Goal: Check status: Check status

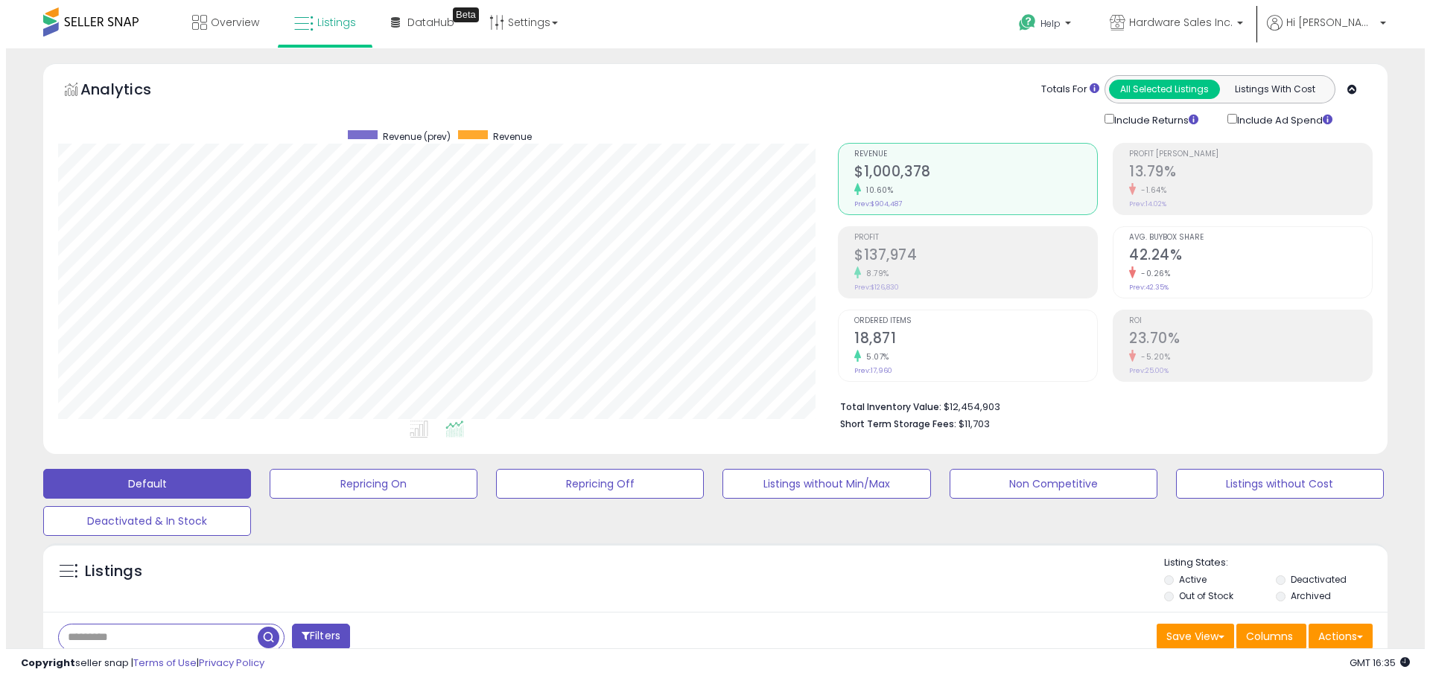
scroll to position [223, 0]
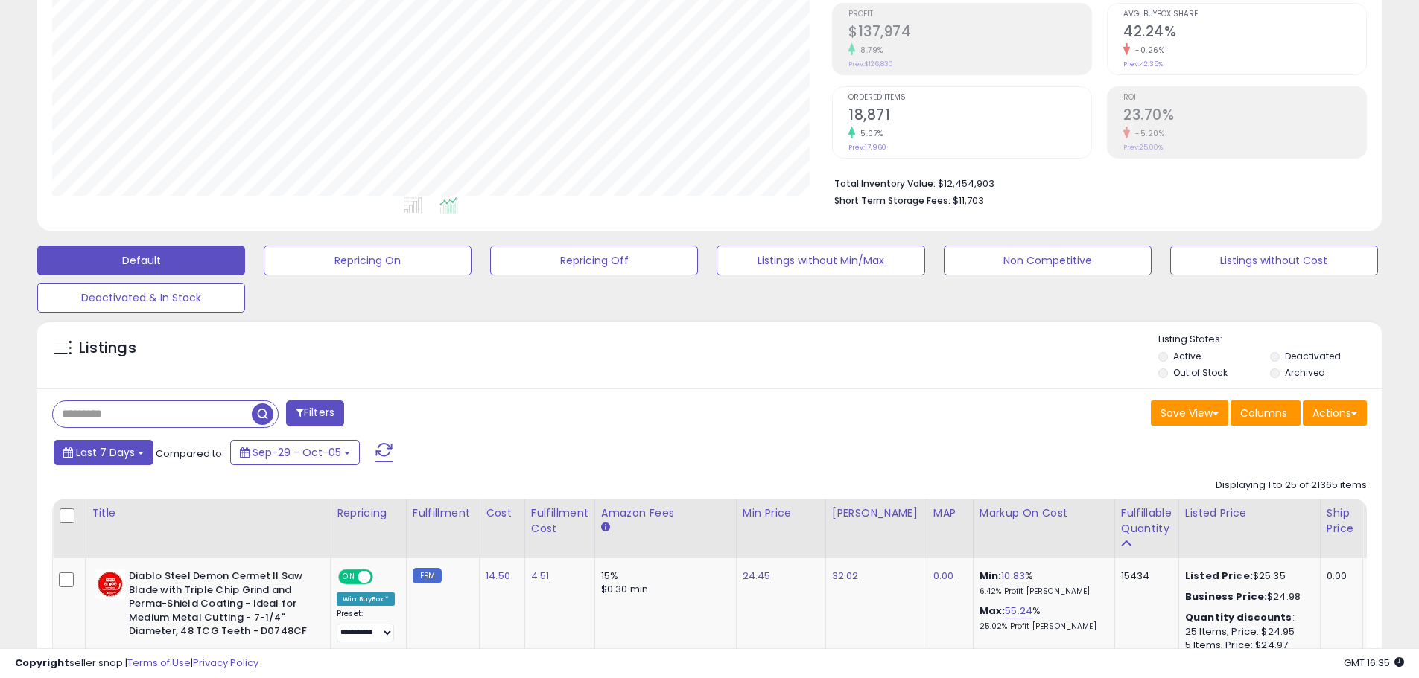
click at [120, 448] on span "Last 7 Days" at bounding box center [105, 452] width 59 height 15
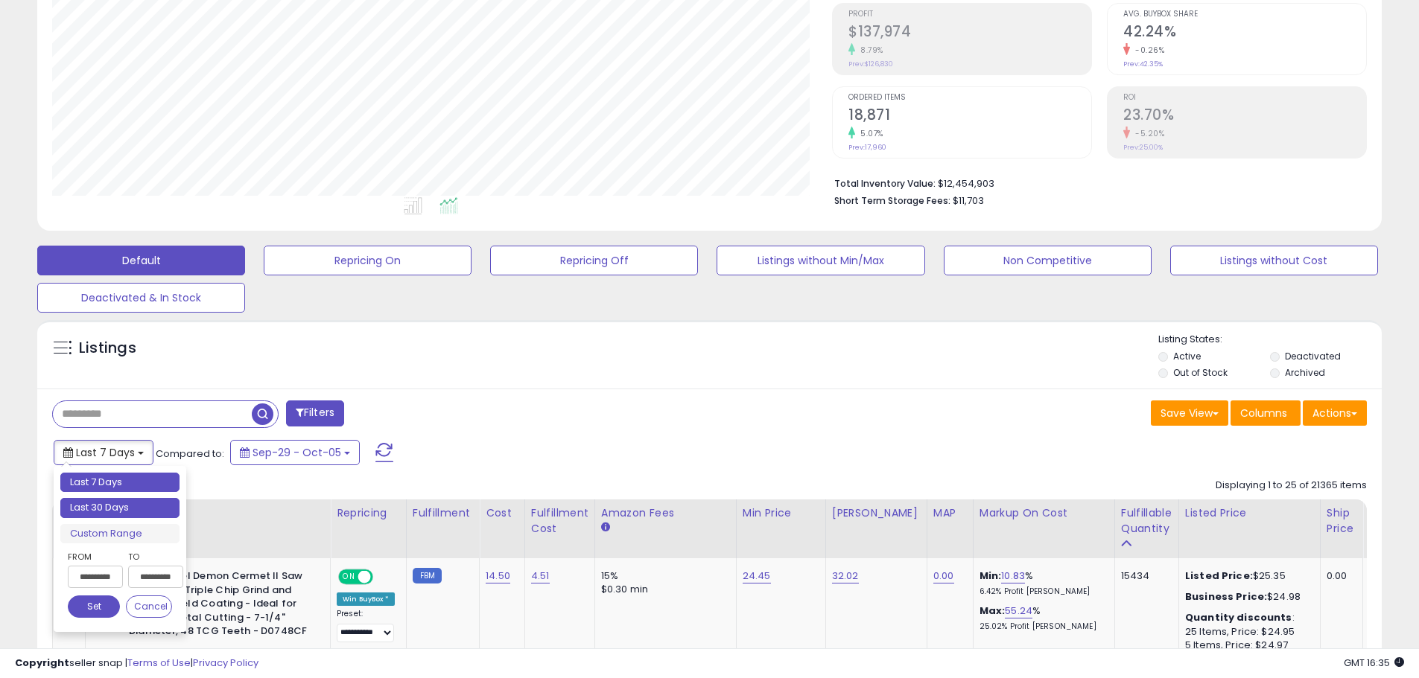
type input "**********"
click at [149, 513] on li "Last 30 Days" at bounding box center [119, 508] width 119 height 20
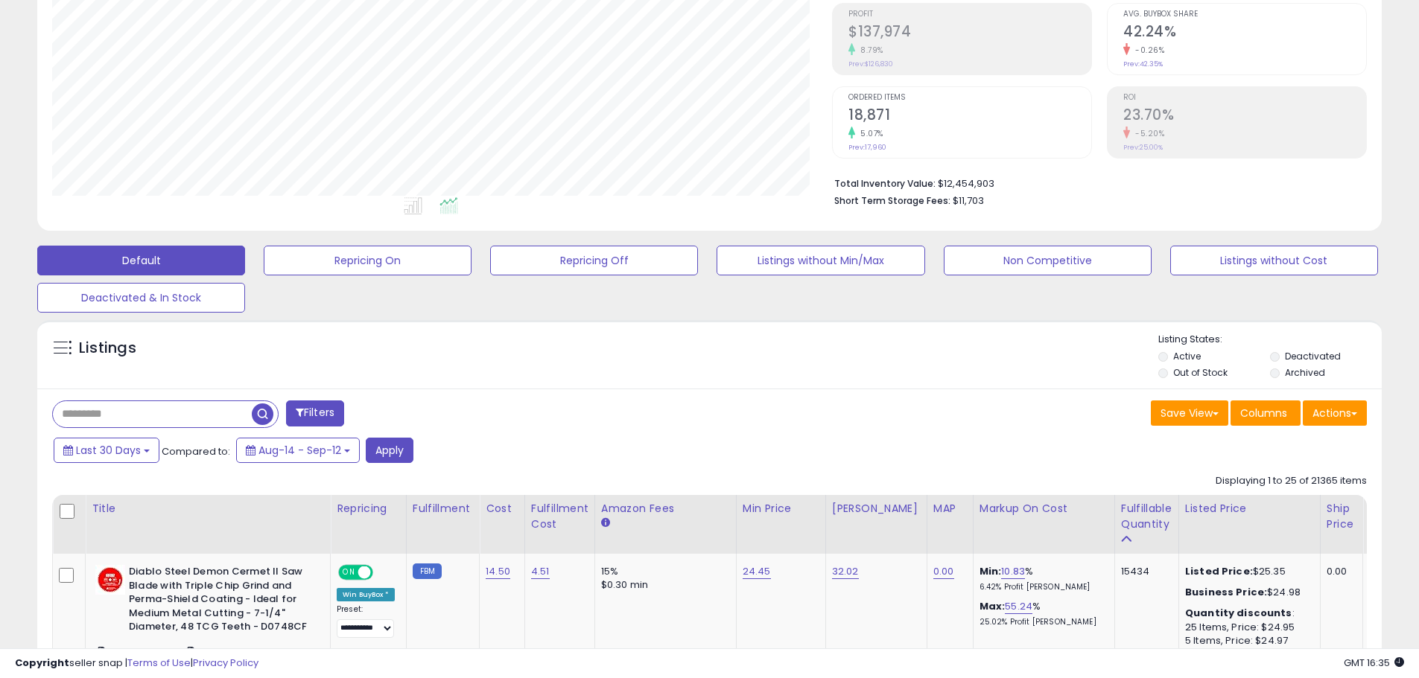
drag, startPoint x: 162, startPoint y: 411, endPoint x: 194, endPoint y: 419, distance: 33.8
click at [162, 411] on input "text" at bounding box center [152, 414] width 199 height 26
click at [427, 453] on div "Last 30 Days Compared to: Aug-14 - Sep-12 Apply" at bounding box center [543, 452] width 986 height 29
click at [415, 453] on div "Last 30 Days Compared to: Aug-14 - Sep-12 Apply" at bounding box center [543, 452] width 986 height 29
click at [398, 449] on button "Apply" at bounding box center [390, 450] width 48 height 25
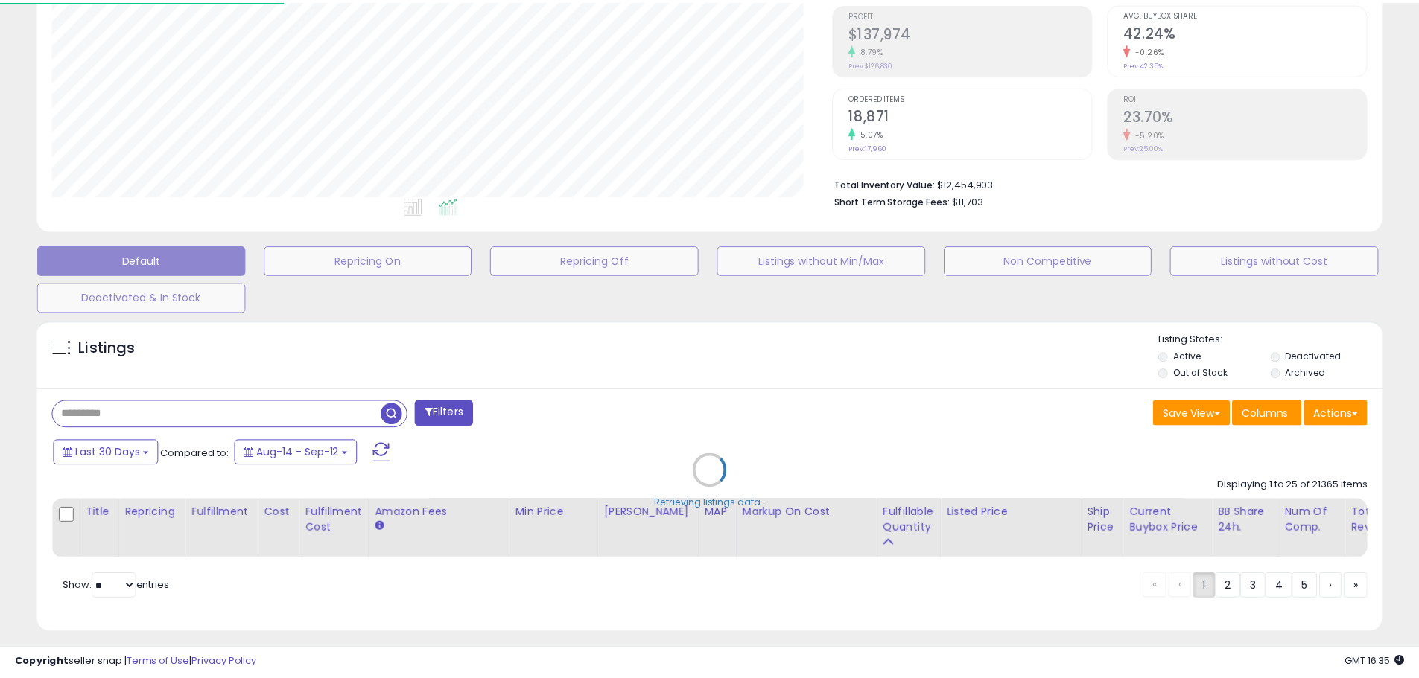
scroll to position [305, 786]
click at [287, 414] on div "Retrieving listings data.." at bounding box center [715, 482] width 1378 height 339
click at [287, 417] on div "Retrieving listings data.." at bounding box center [715, 482] width 1378 height 339
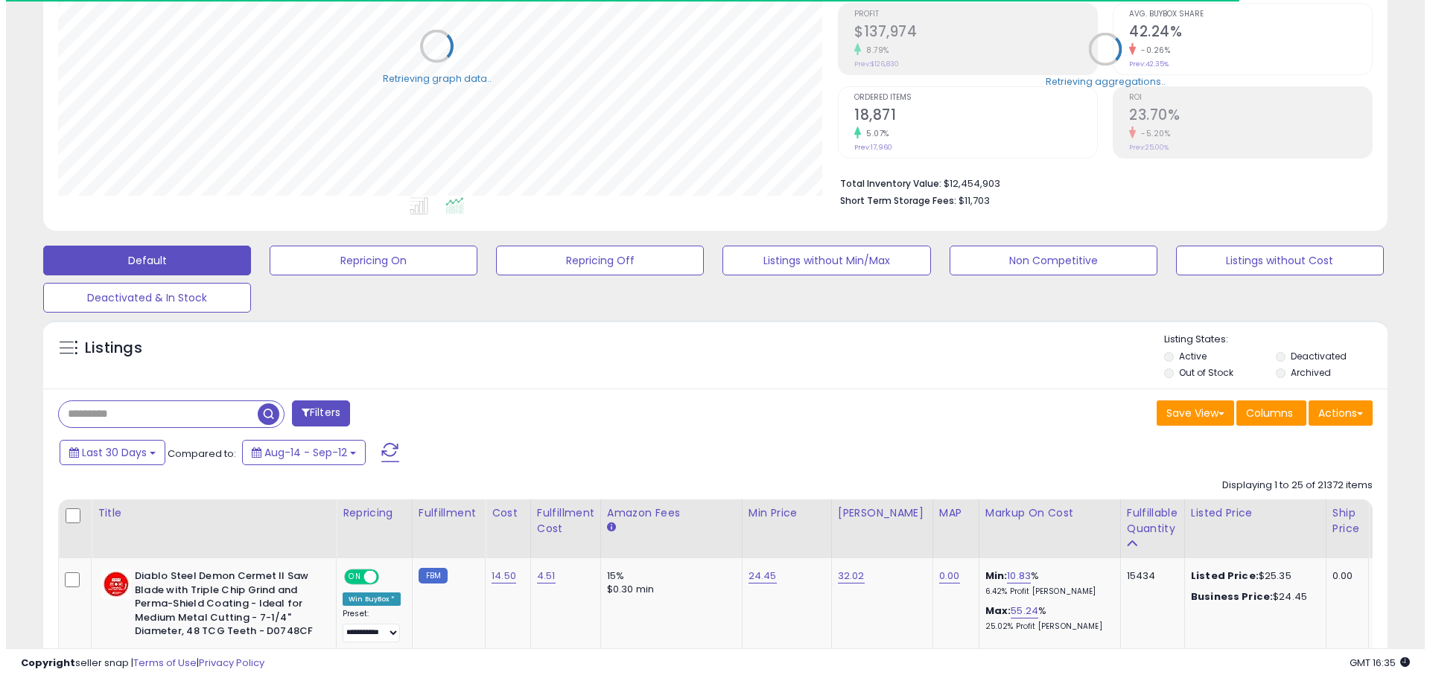
scroll to position [744347, 743872]
click at [179, 416] on input "text" at bounding box center [152, 414] width 199 height 26
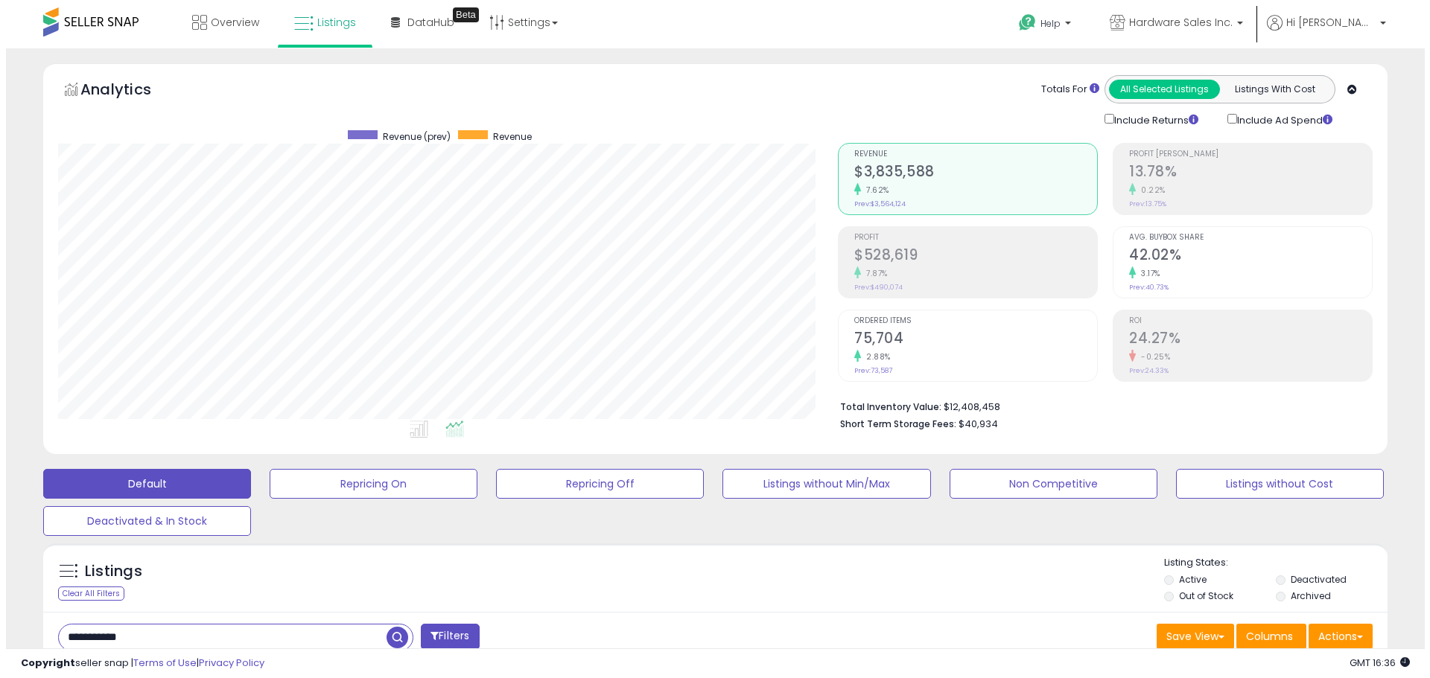
scroll to position [305, 780]
click at [390, 630] on span "button" at bounding box center [392, 638] width 22 height 22
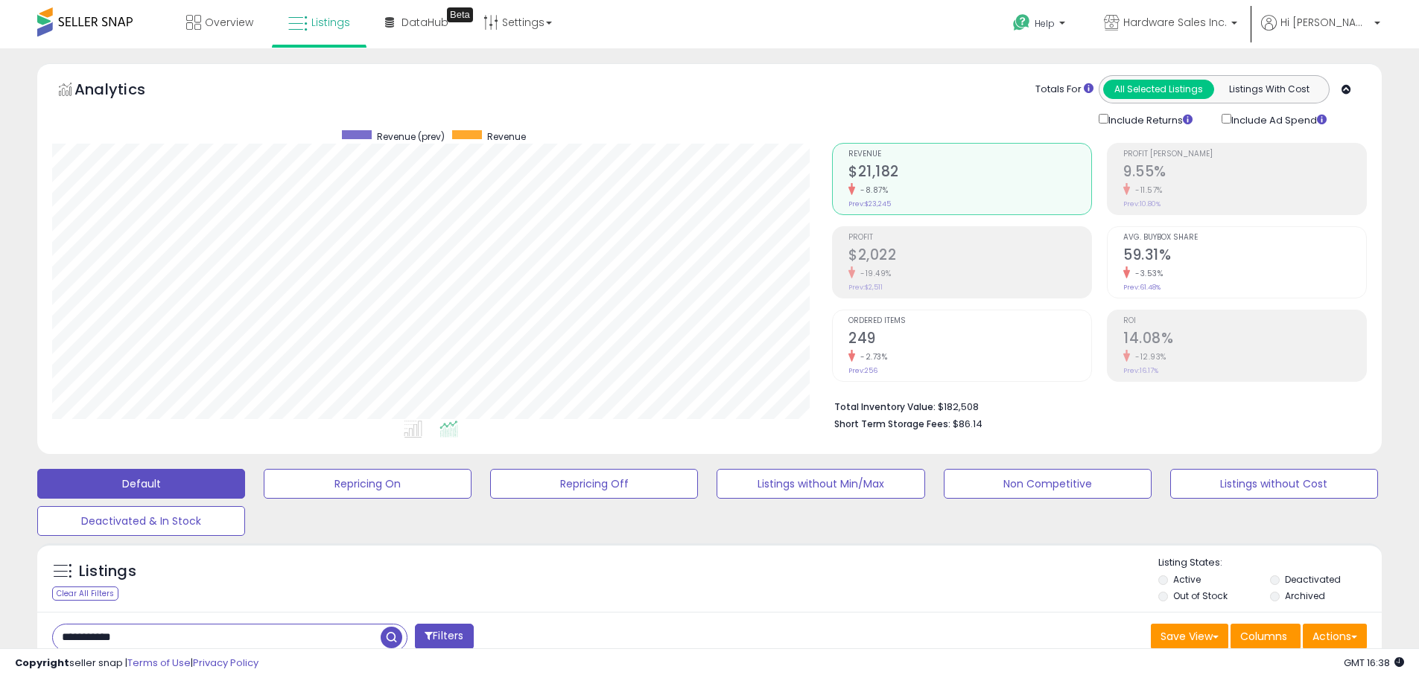
drag, startPoint x: 205, startPoint y: 637, endPoint x: 0, endPoint y: 599, distance: 208.3
type input "******"
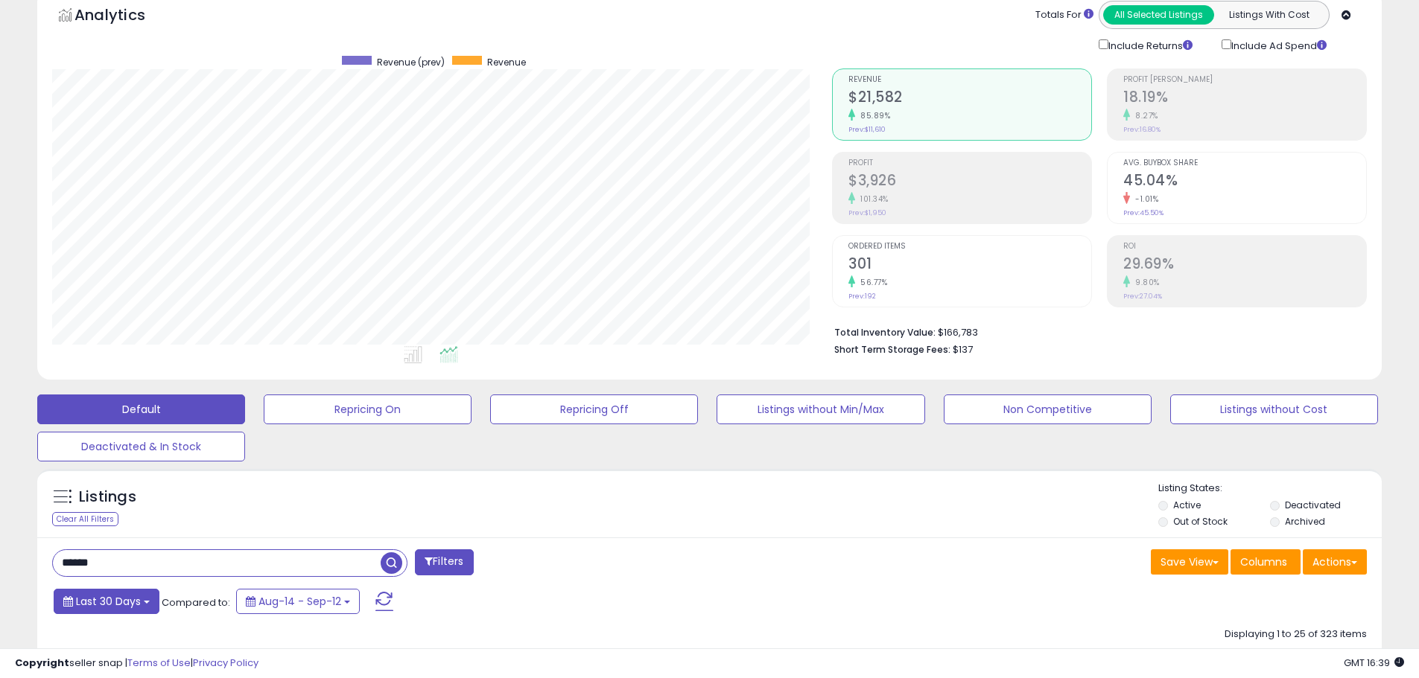
click at [105, 594] on span "Last 30 Days" at bounding box center [108, 601] width 65 height 15
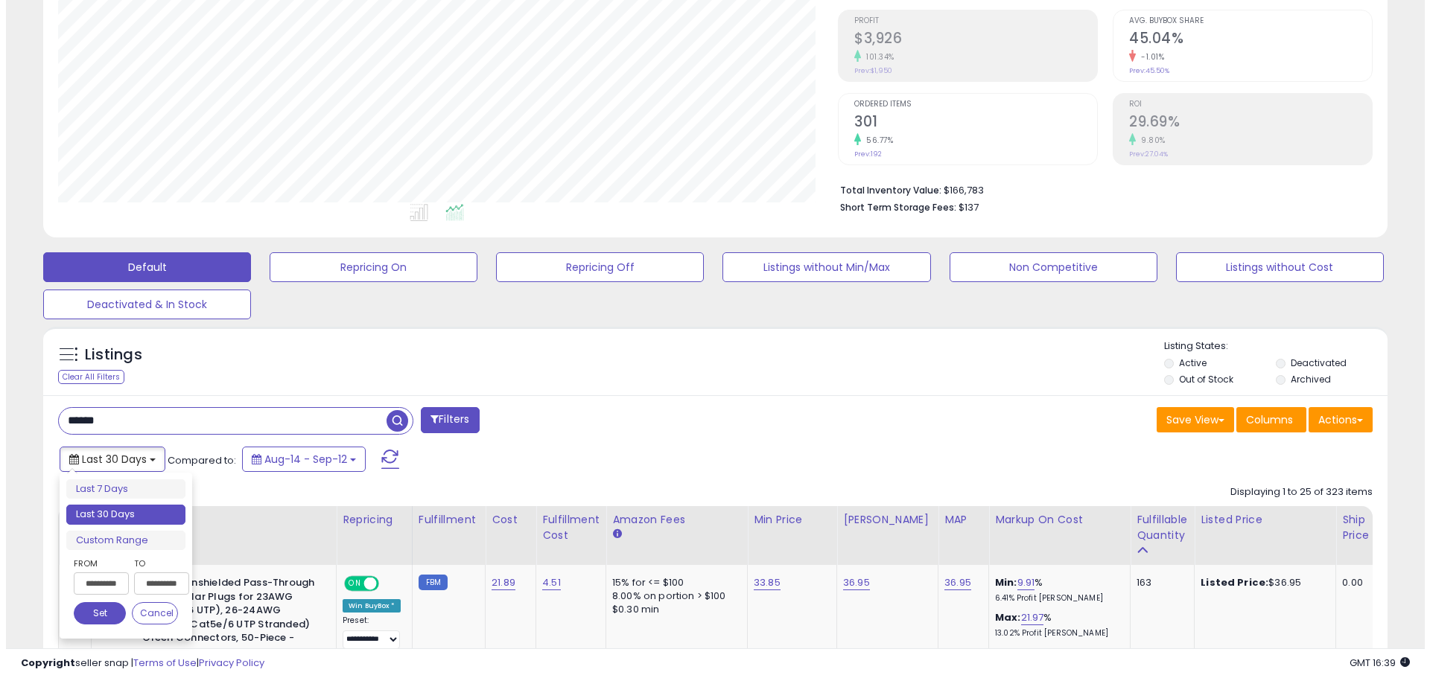
scroll to position [223, 0]
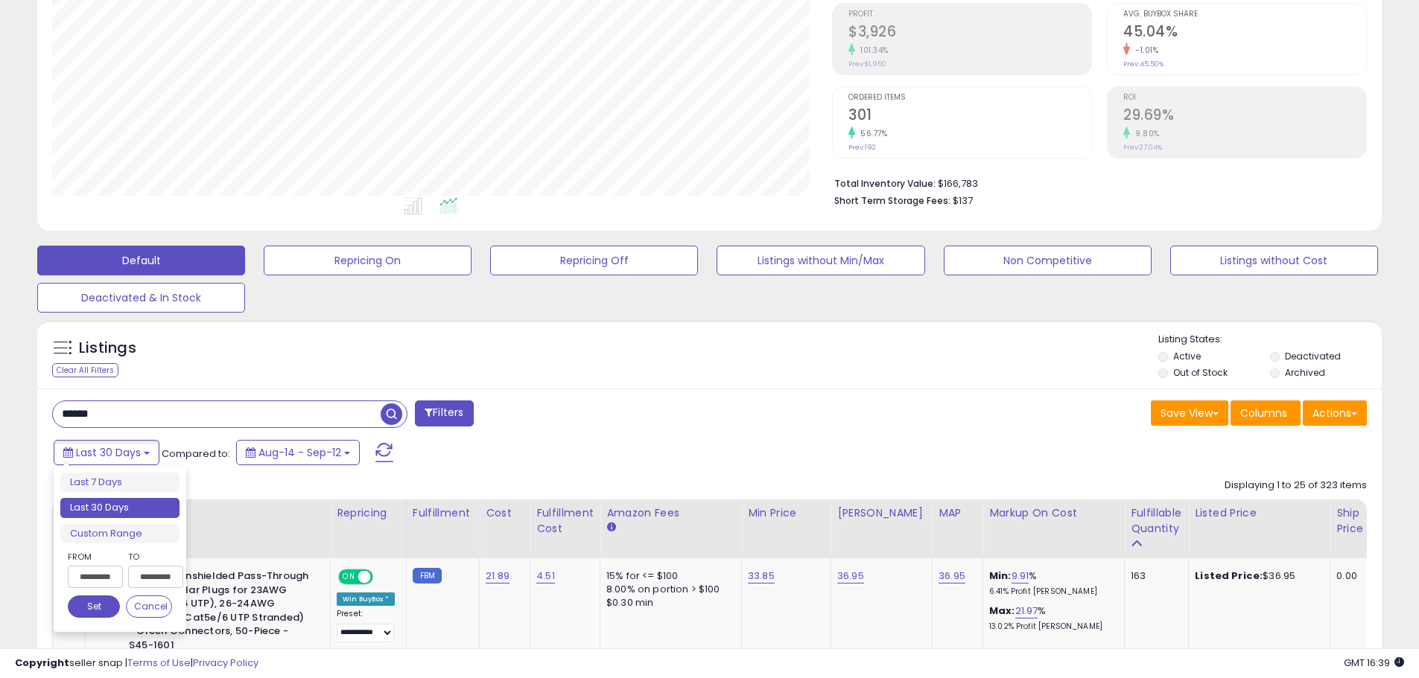
click at [69, 567] on input "**********" at bounding box center [95, 577] width 55 height 22
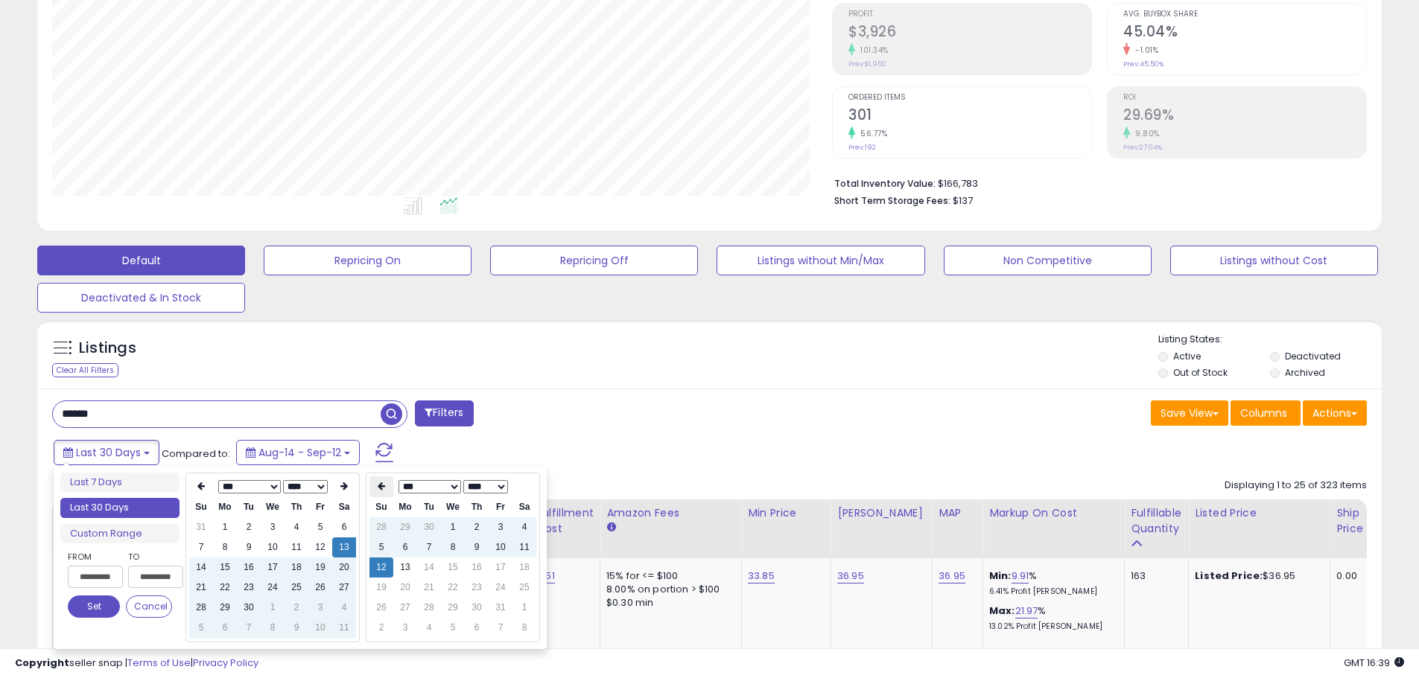
type input "**********"
click at [274, 611] on td "1" at bounding box center [273, 608] width 24 height 20
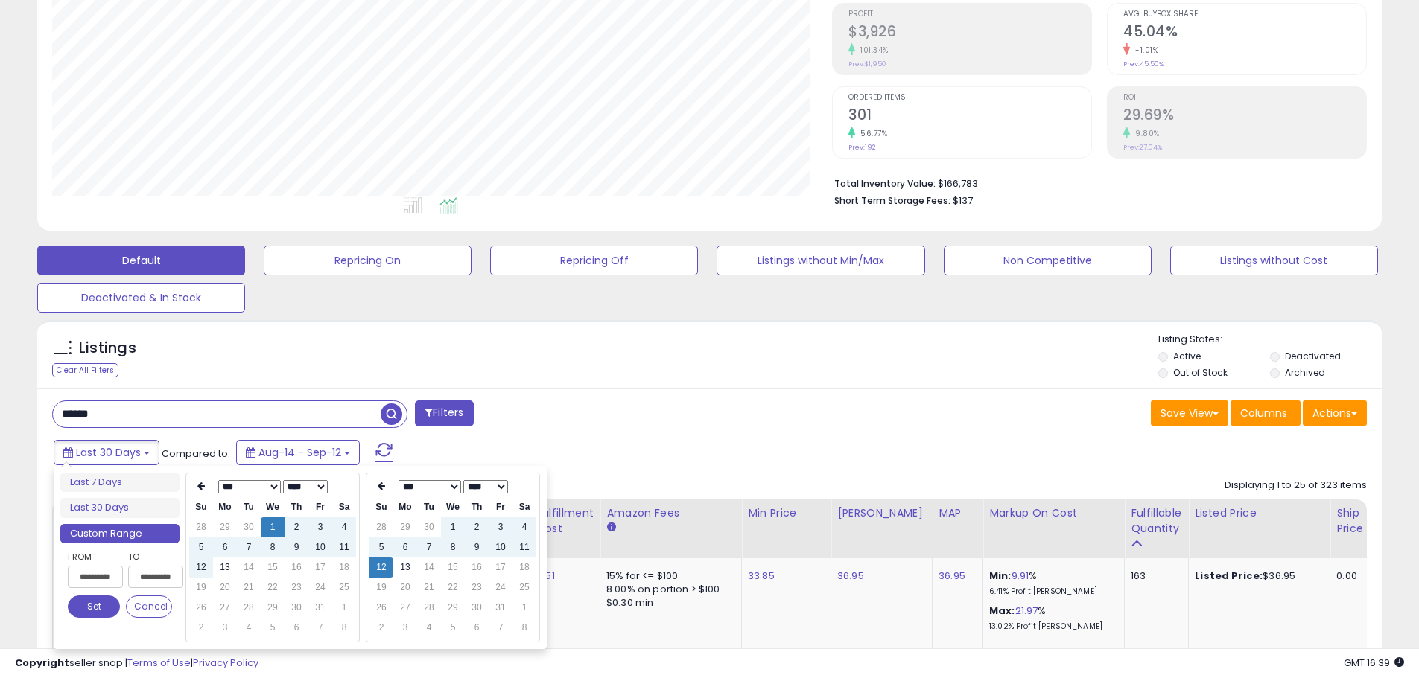
type input "**********"
click at [98, 611] on button "Set" at bounding box center [94, 607] width 52 height 22
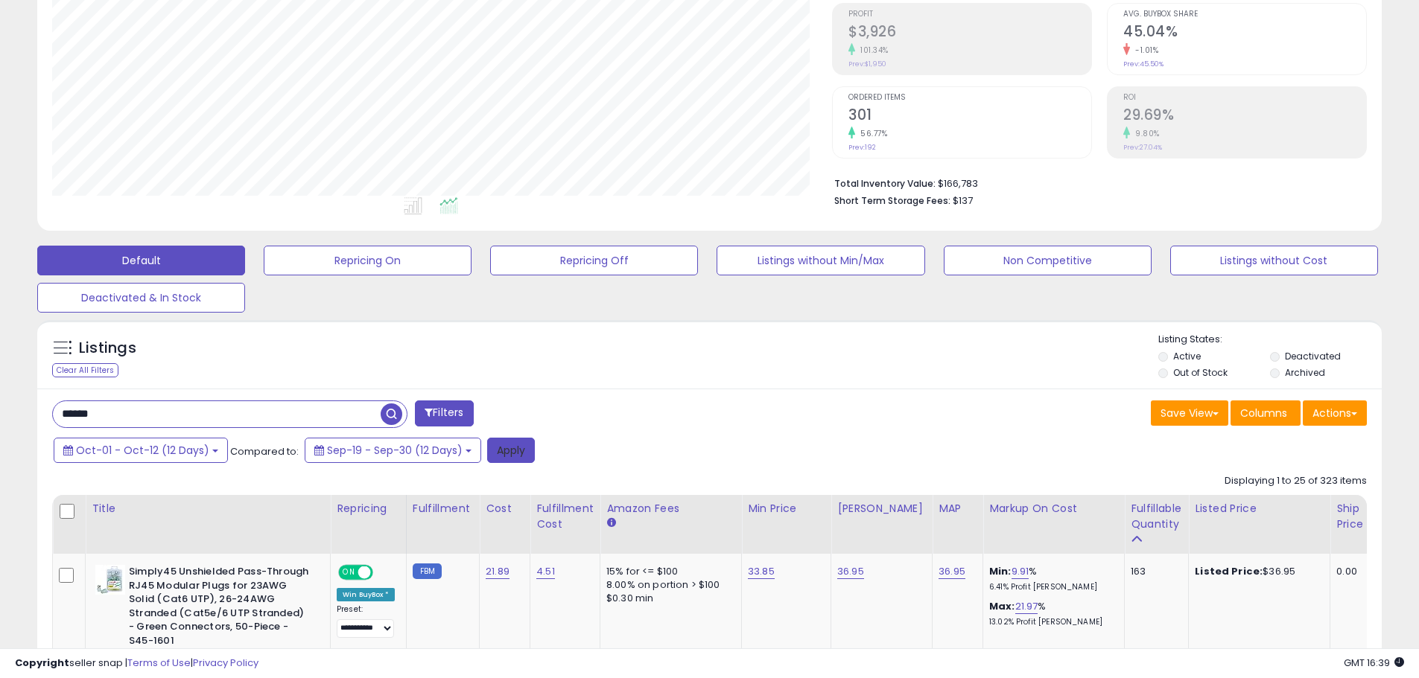
click at [503, 450] on button "Apply" at bounding box center [511, 450] width 48 height 25
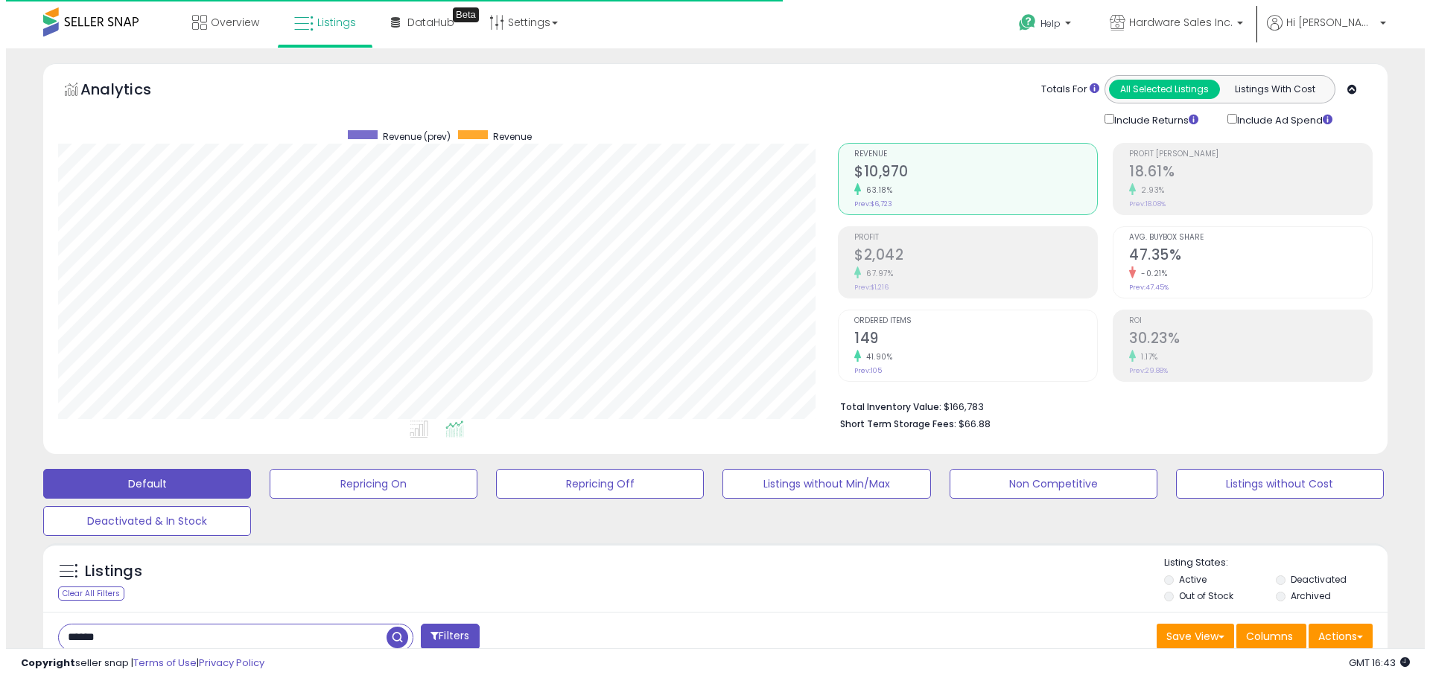
scroll to position [149, 0]
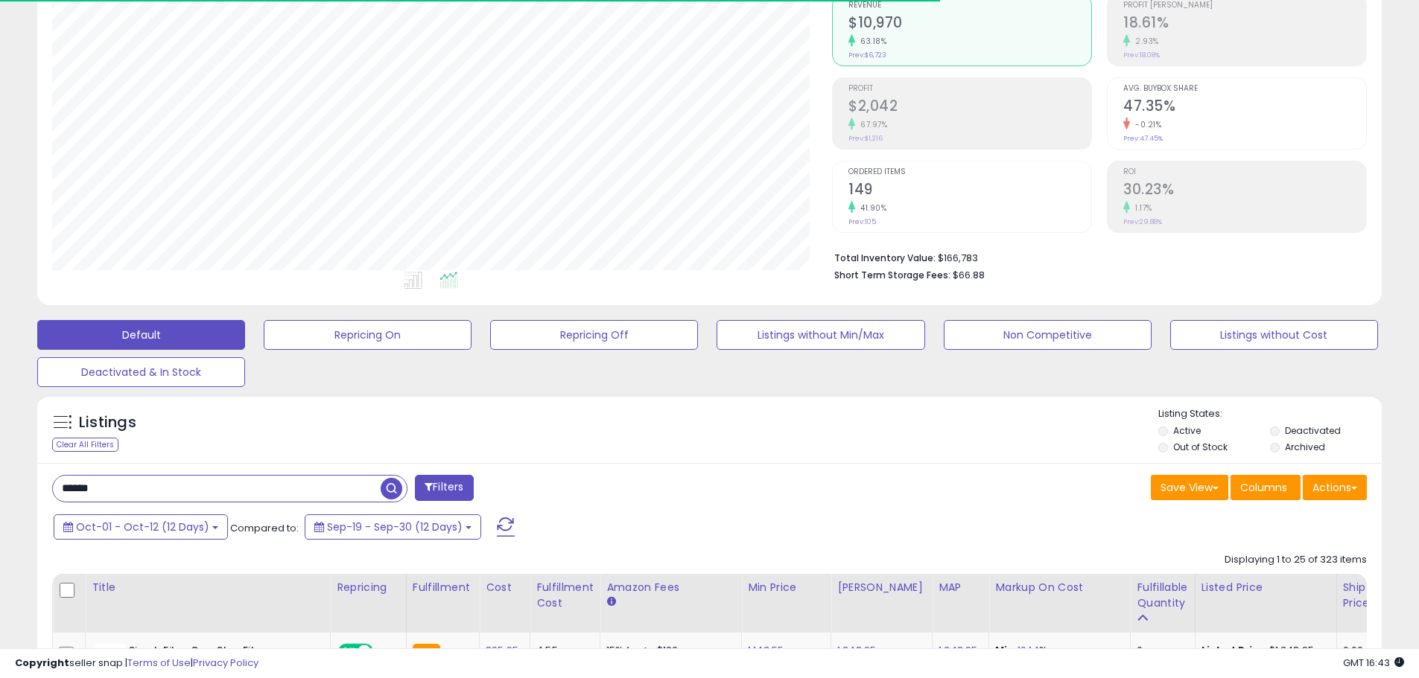
drag, startPoint x: 150, startPoint y: 482, endPoint x: 0, endPoint y: 453, distance: 152.3
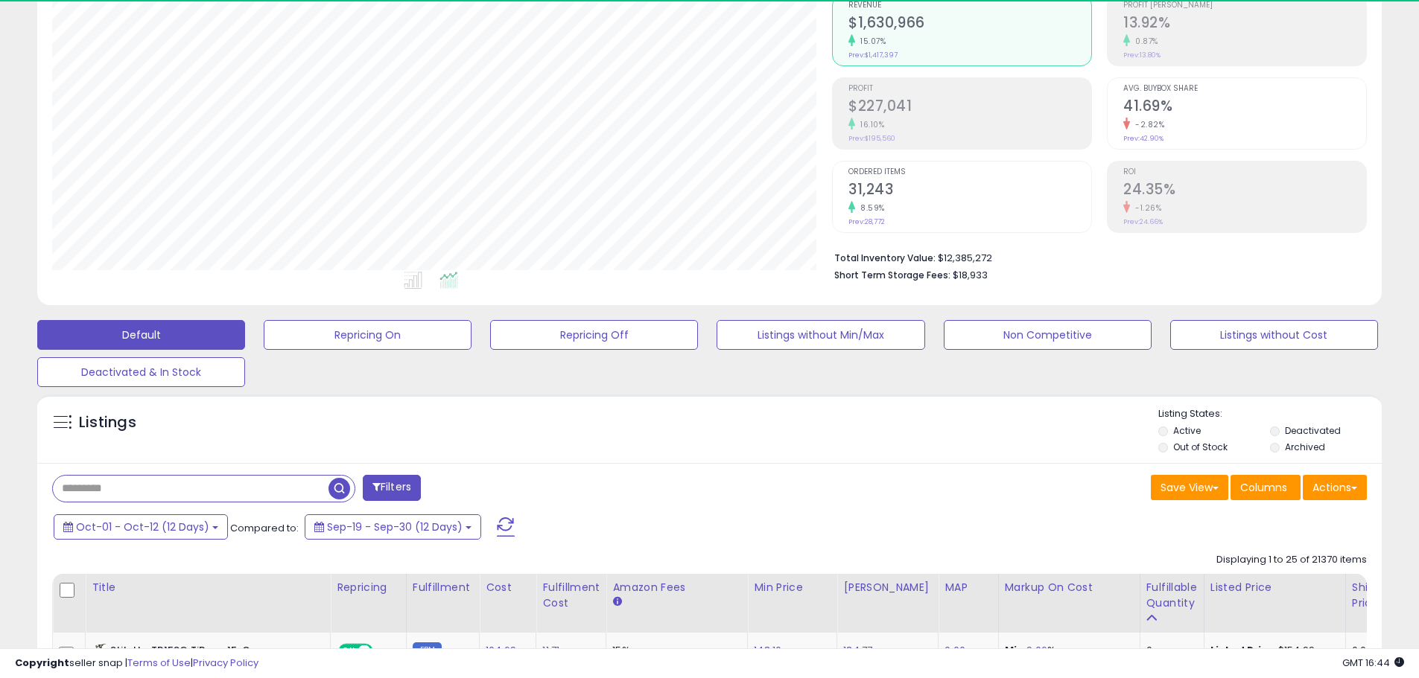
scroll to position [305, 780]
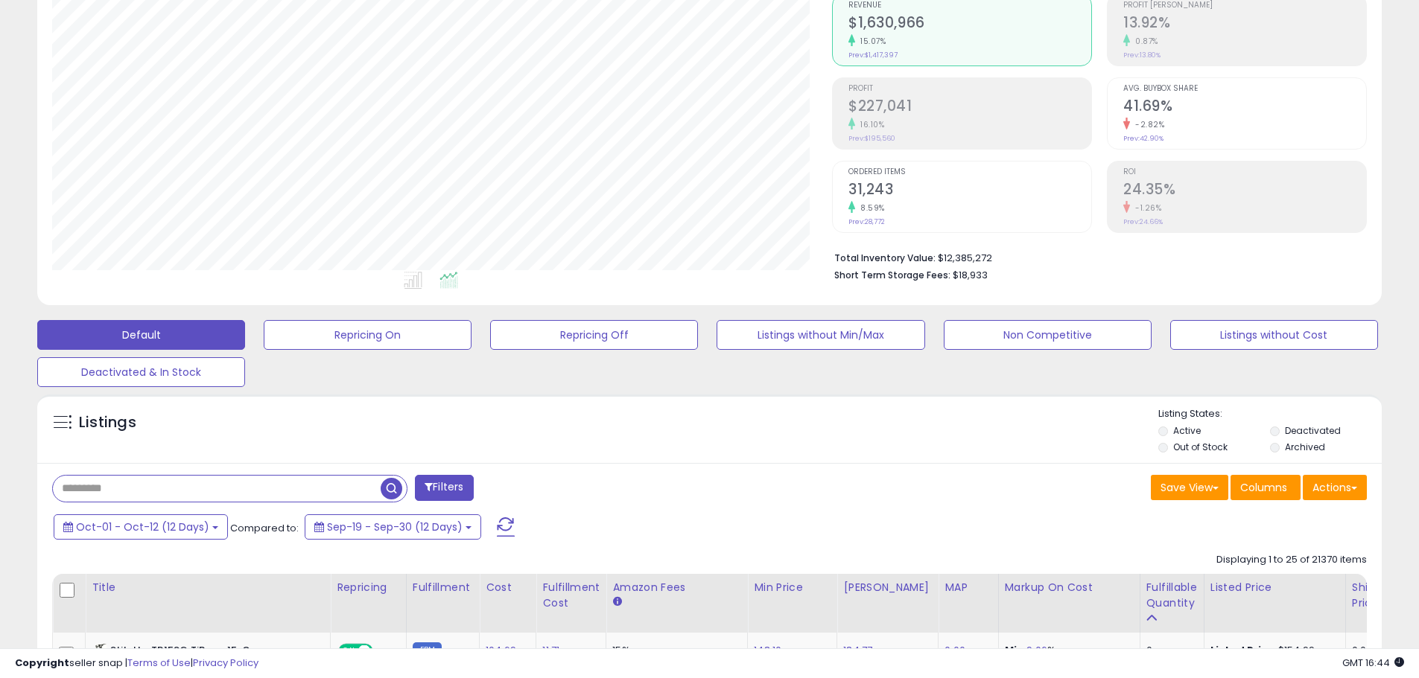
click at [174, 482] on input "text" at bounding box center [217, 489] width 328 height 26
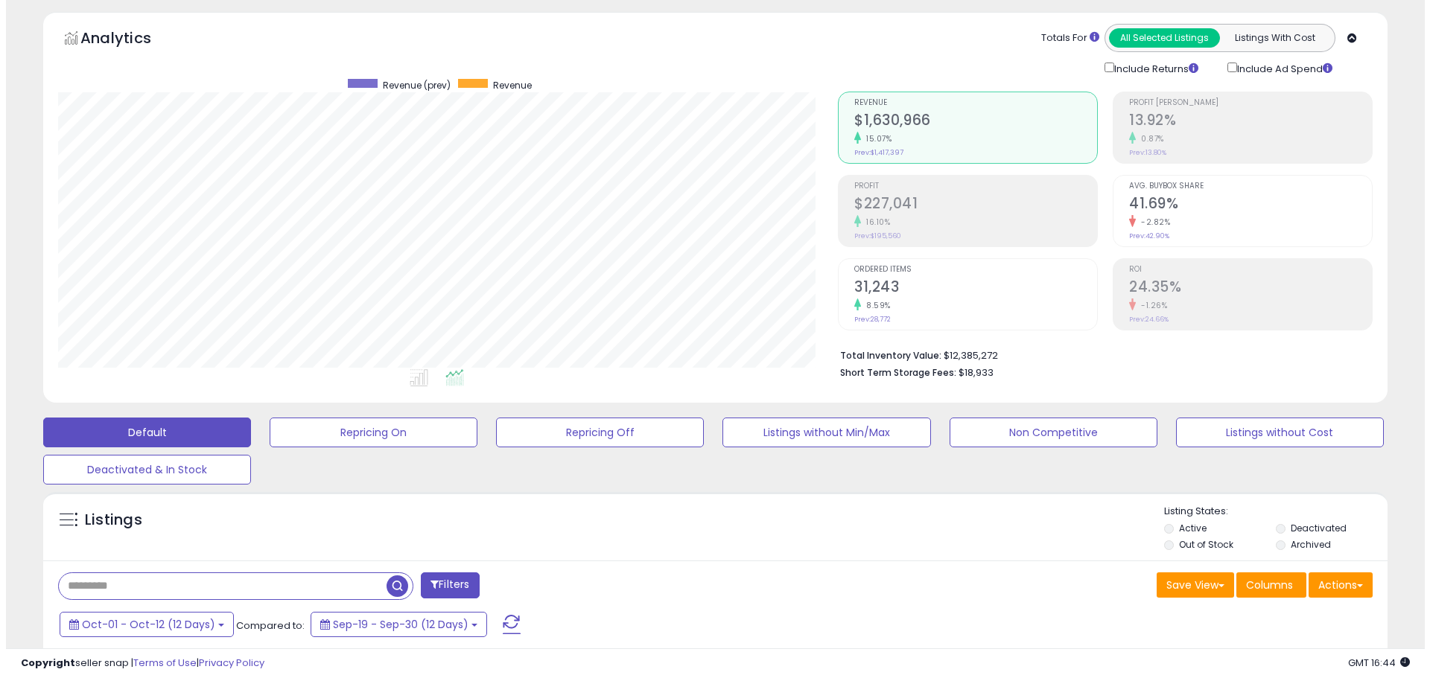
scroll to position [0, 0]
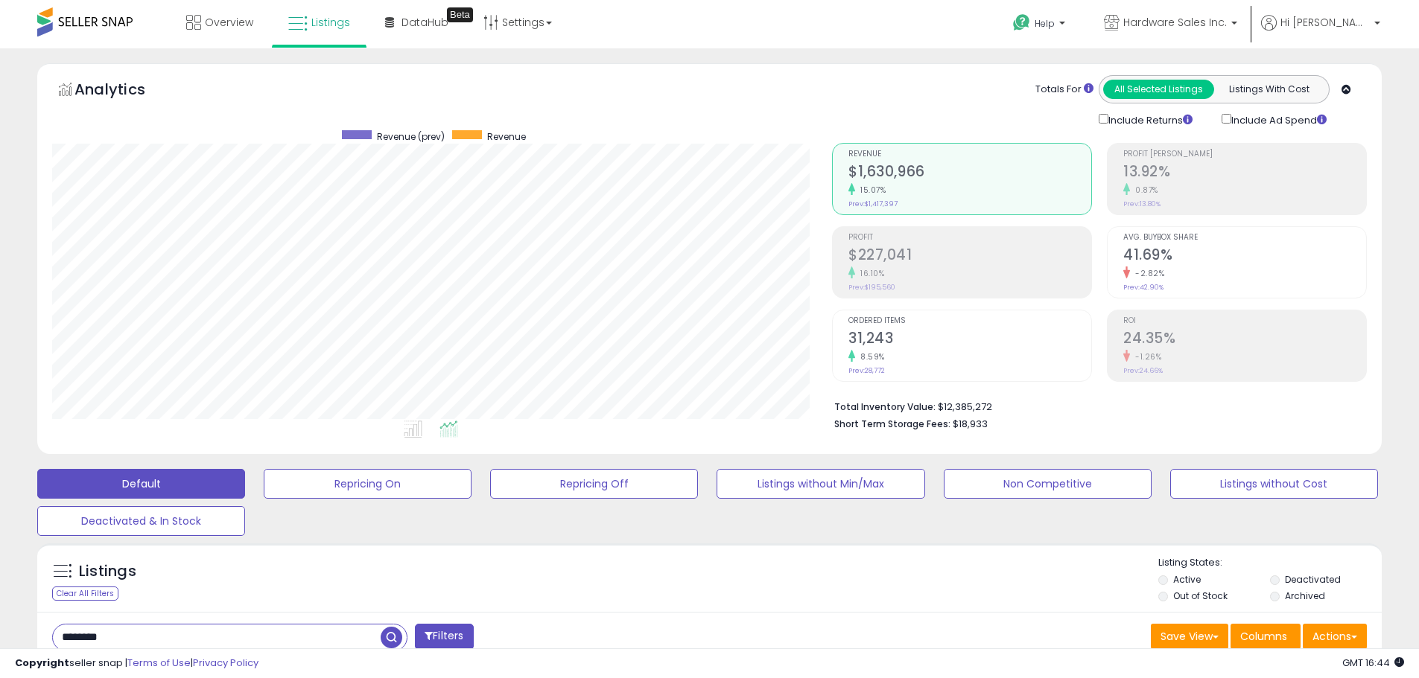
type input "********"
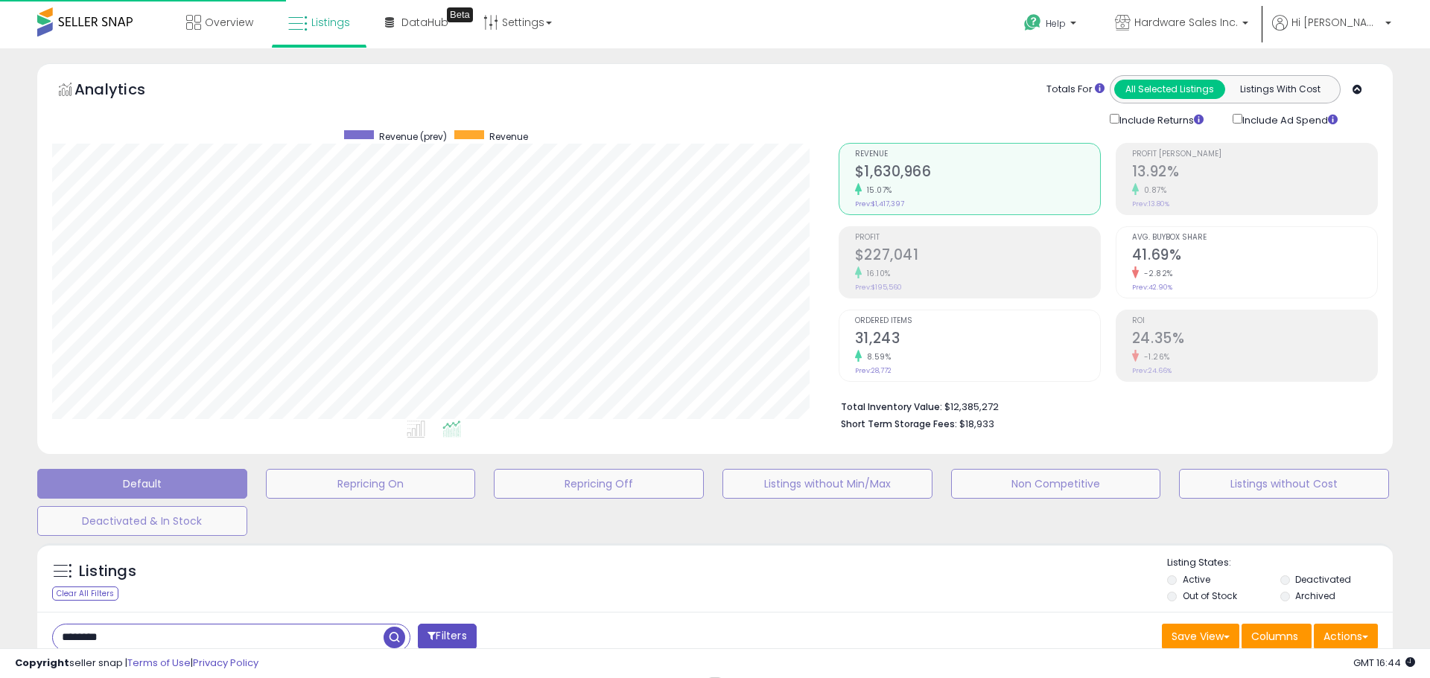
scroll to position [305, 786]
